Goal: Navigation & Orientation: Find specific page/section

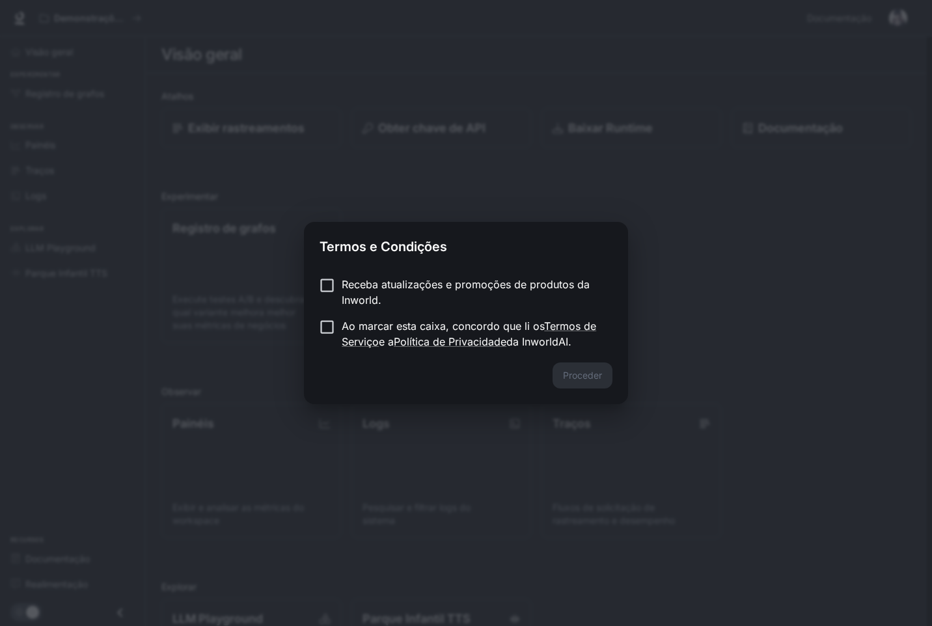
click at [331, 297] on label "Receba atualizações e promoções de produtos da Inworld." at bounding box center [457, 292] width 290 height 31
click at [581, 377] on button "Proceder" at bounding box center [583, 376] width 60 height 26
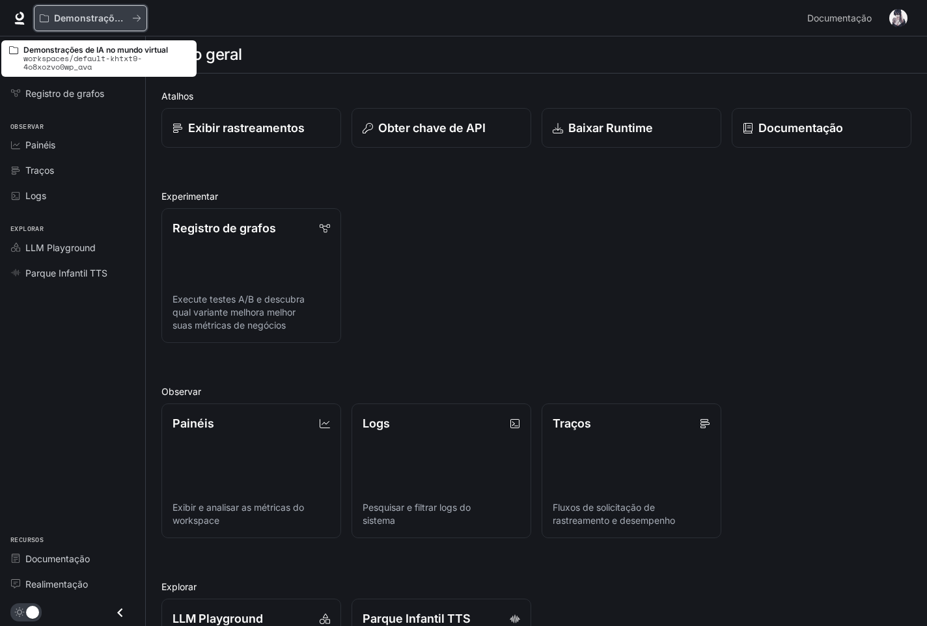
click at [128, 15] on div "Demonstrações de IA no mundo virtual" at bounding box center [86, 18] width 92 height 11
